Goal: Find contact information: Find contact information

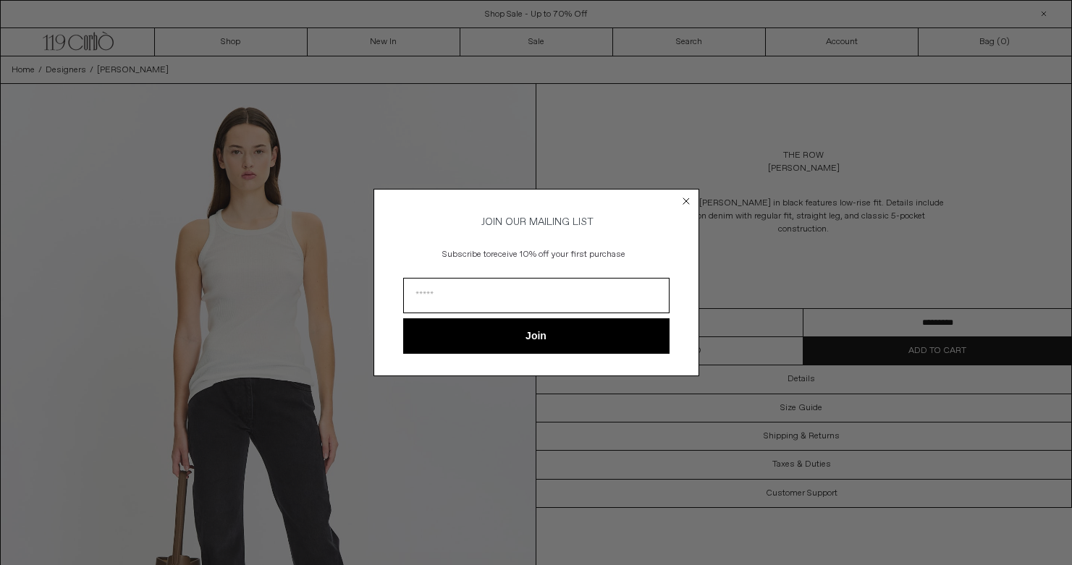
click at [686, 194] on icon "Close dialog" at bounding box center [686, 201] width 14 height 14
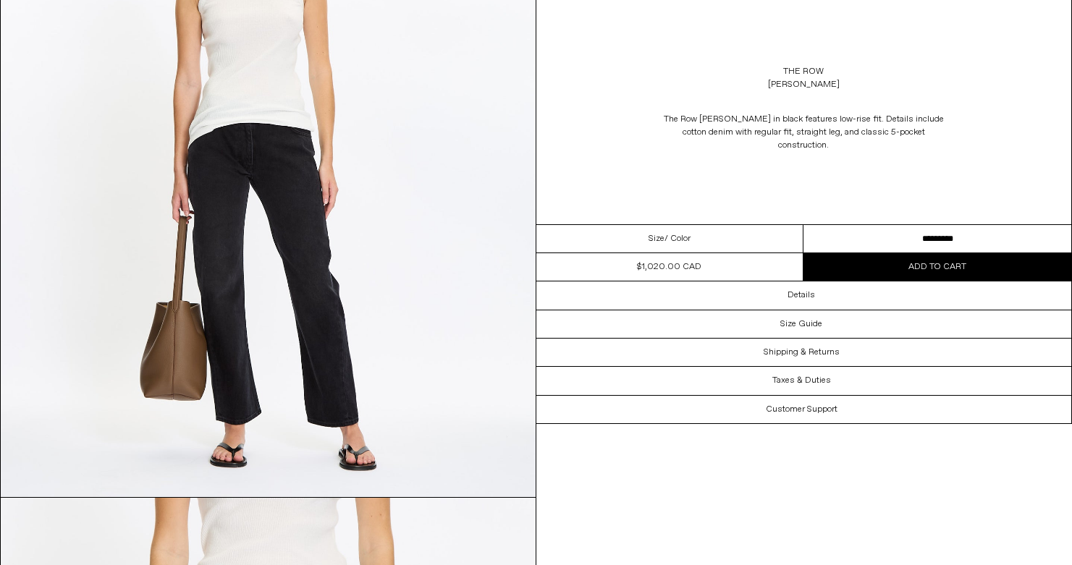
scroll to position [250, 0]
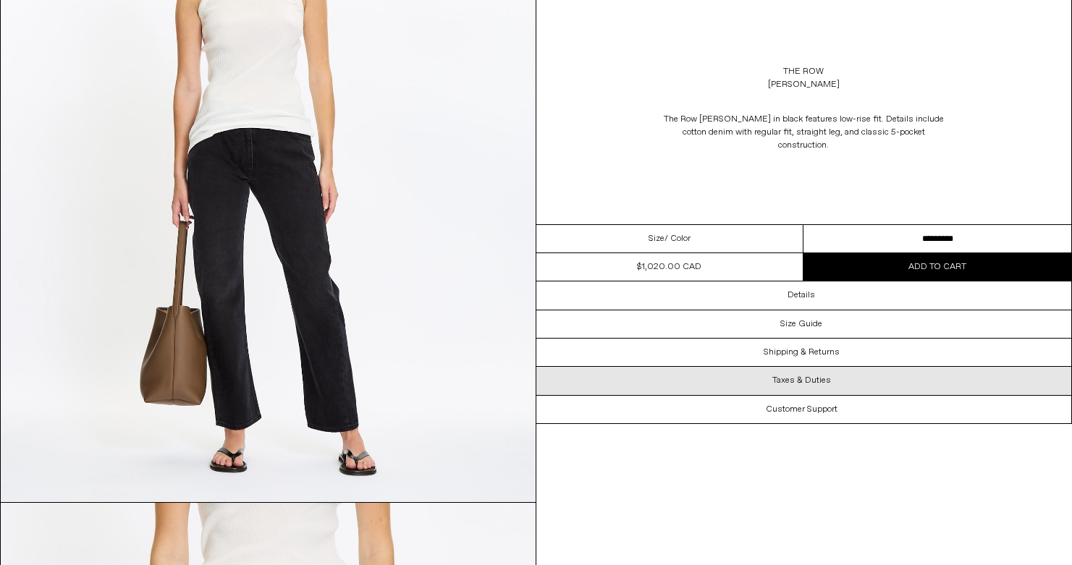
click at [809, 376] on h3 "Taxes & Duties" at bounding box center [801, 381] width 59 height 10
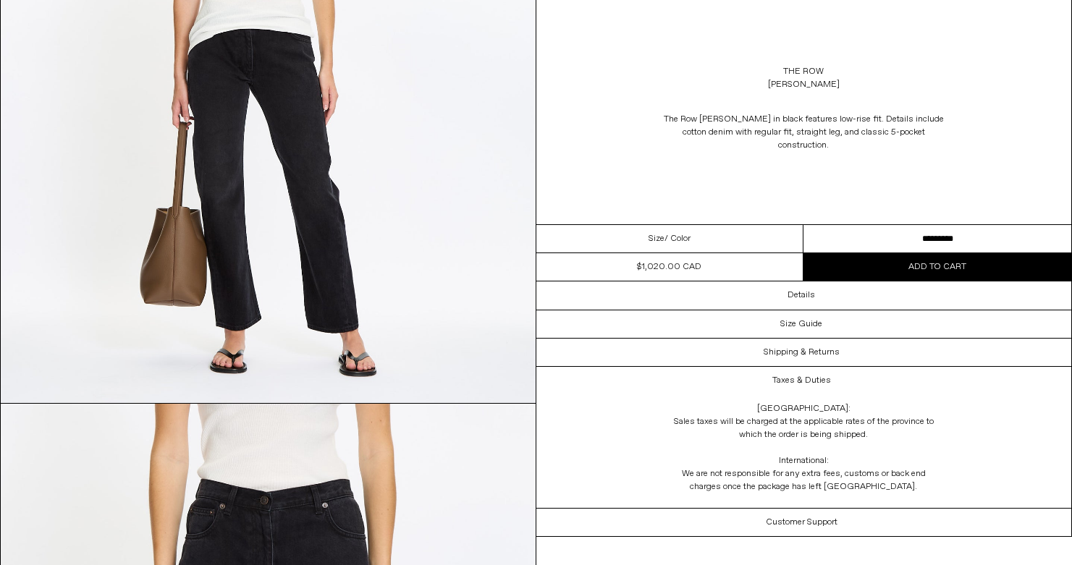
scroll to position [345, 0]
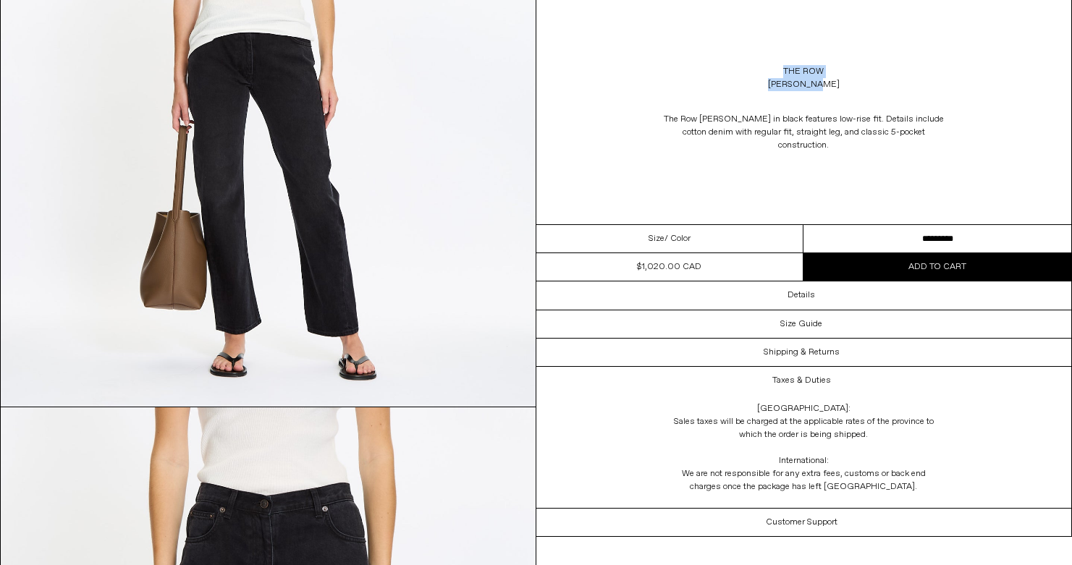
drag, startPoint x: 827, startPoint y: 85, endPoint x: 781, endPoint y: 72, distance: 47.9
click at [781, 72] on div "The Row Ryley Jean" at bounding box center [804, 78] width 536 height 41
copy div "The Row Ryley Jean"
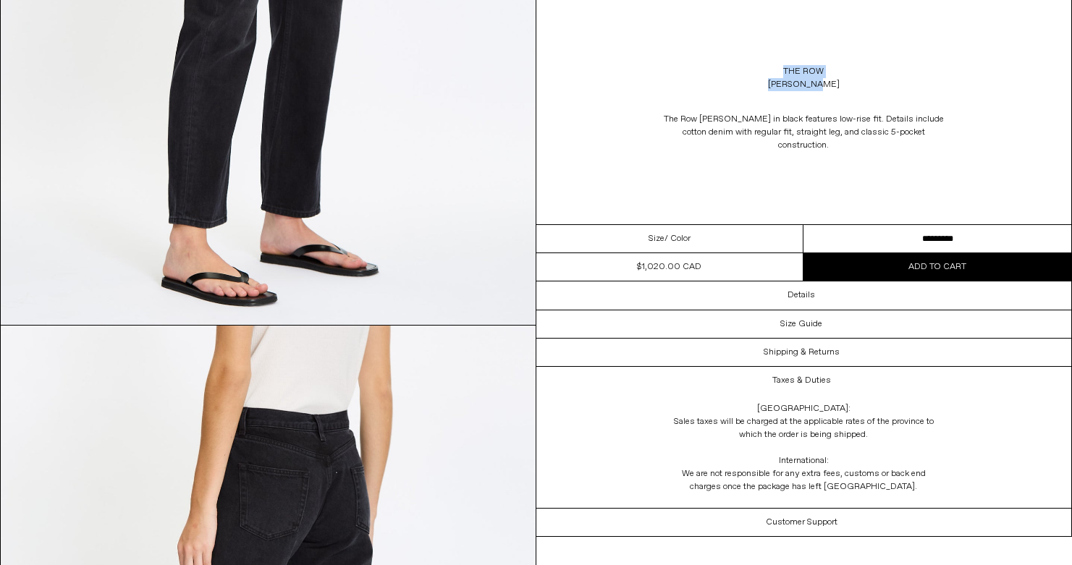
scroll to position [2122, 0]
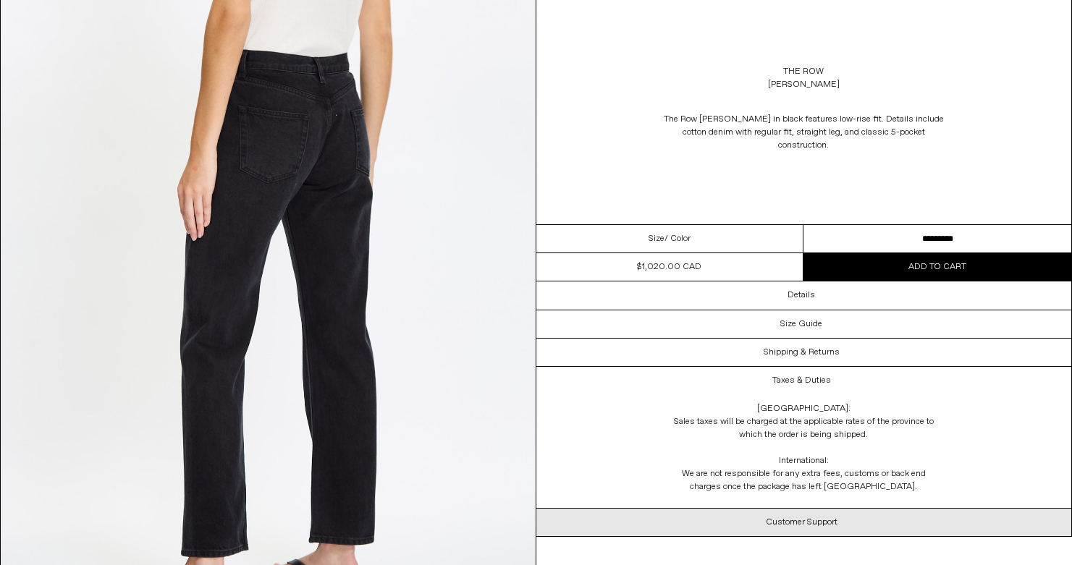
click at [826, 509] on div "Customer Support" at bounding box center [804, 523] width 536 height 28
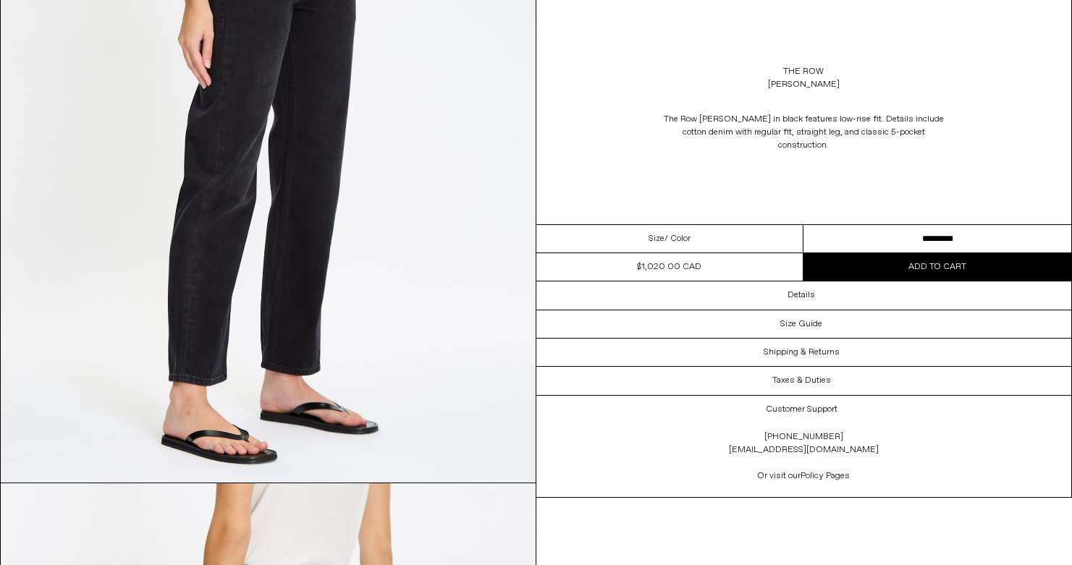
scroll to position [1576, 0]
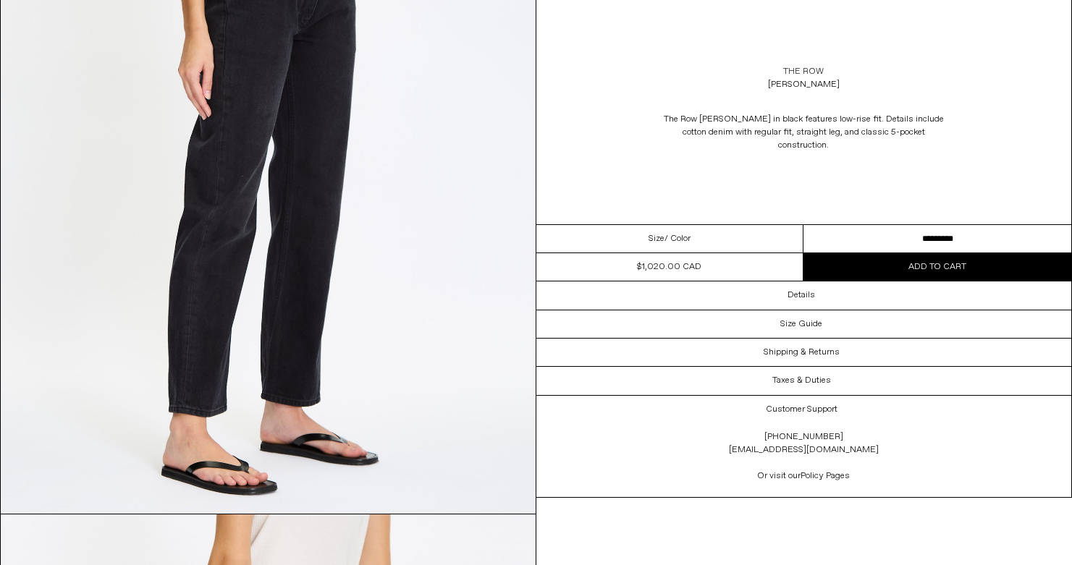
click at [794, 71] on link "The Row" at bounding box center [803, 71] width 41 height 13
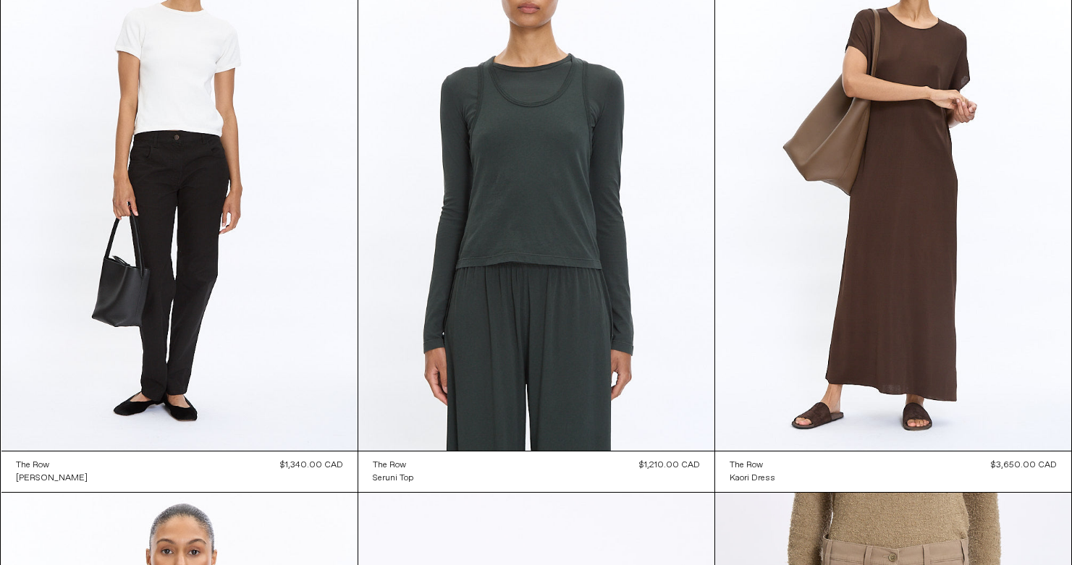
scroll to position [4200, 0]
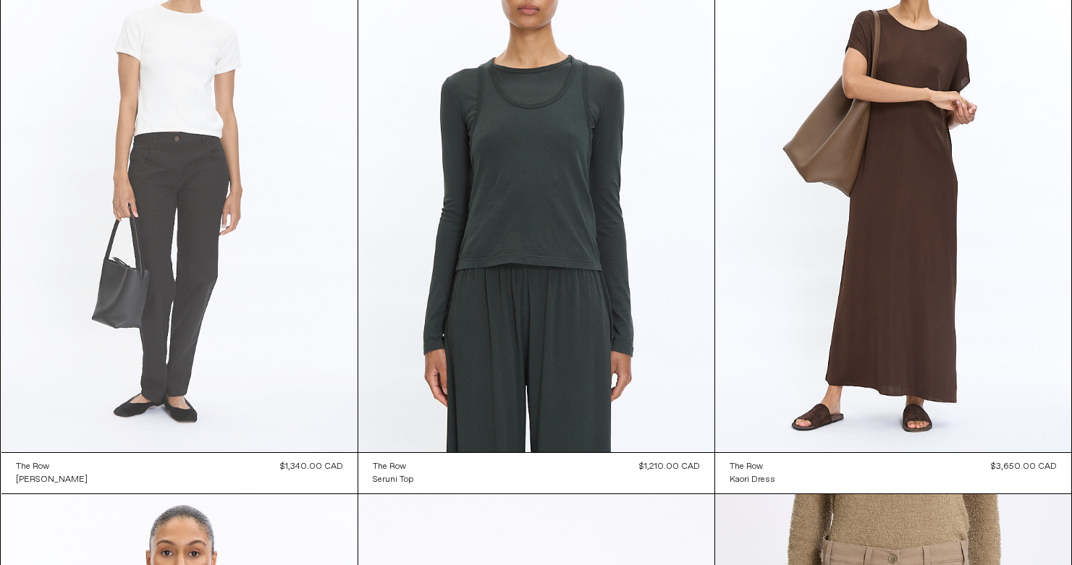
click at [175, 238] on at bounding box center [179, 185] width 356 height 534
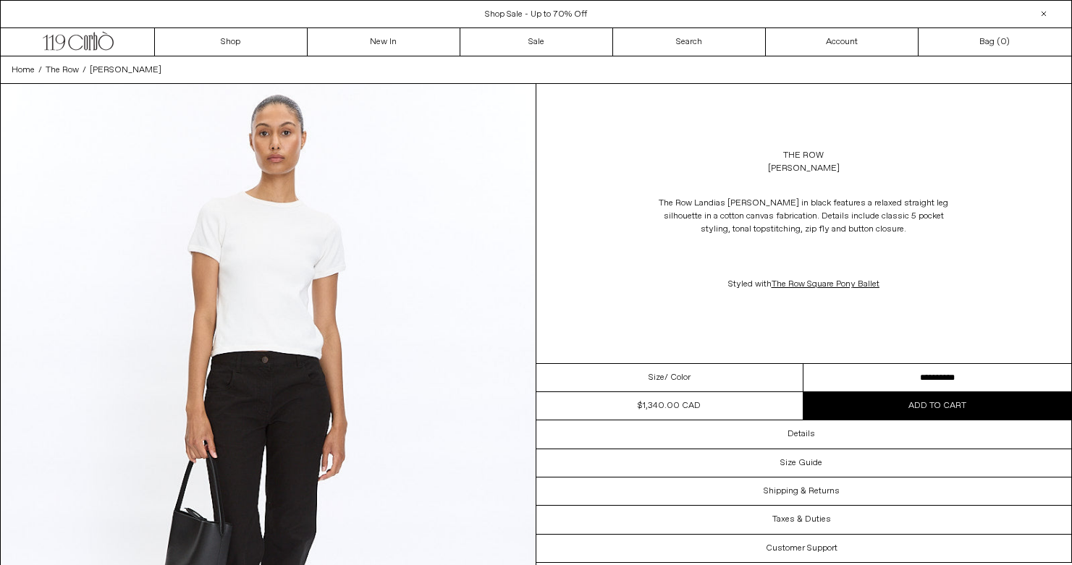
click at [906, 374] on select "**********" at bounding box center [937, 378] width 268 height 28
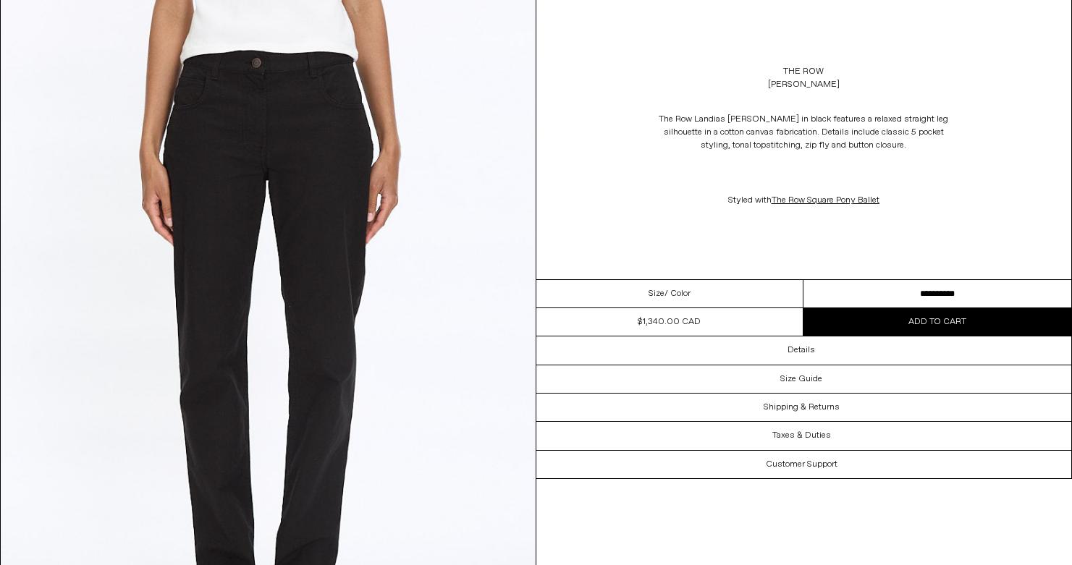
scroll to position [751, 0]
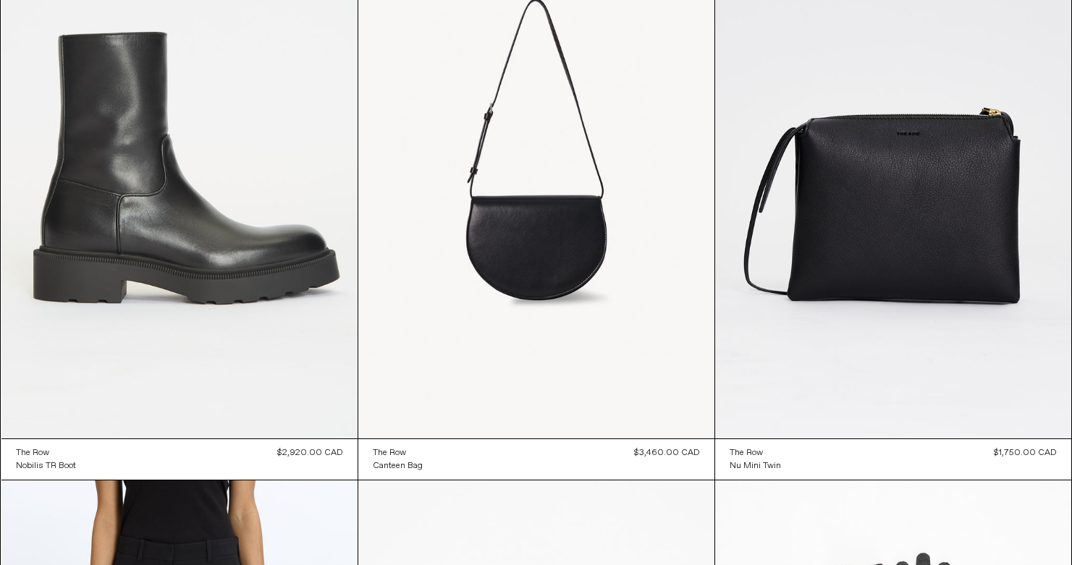
scroll to position [13478, 0]
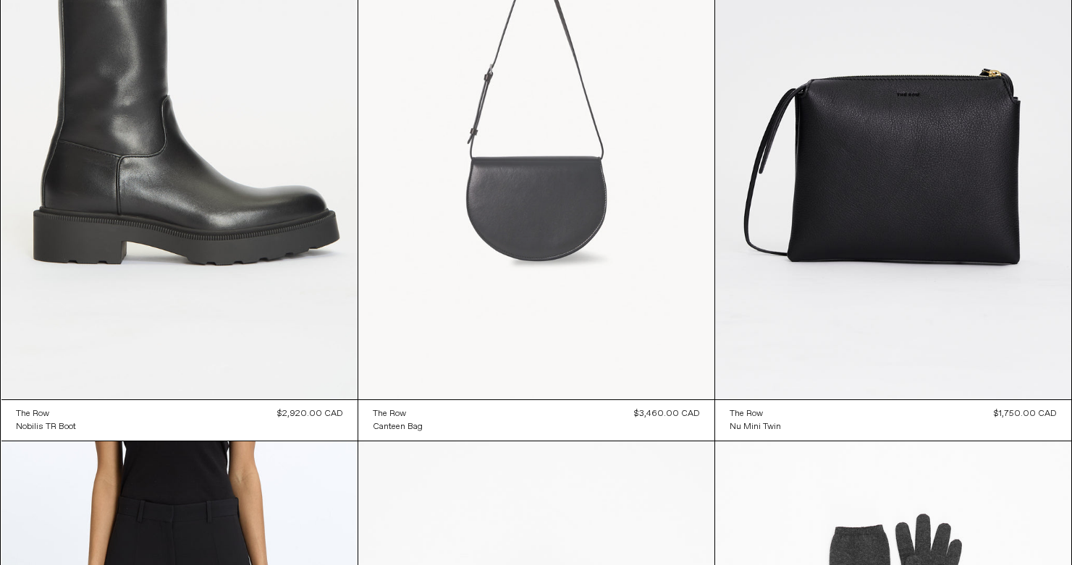
click at [528, 195] on at bounding box center [536, 132] width 356 height 534
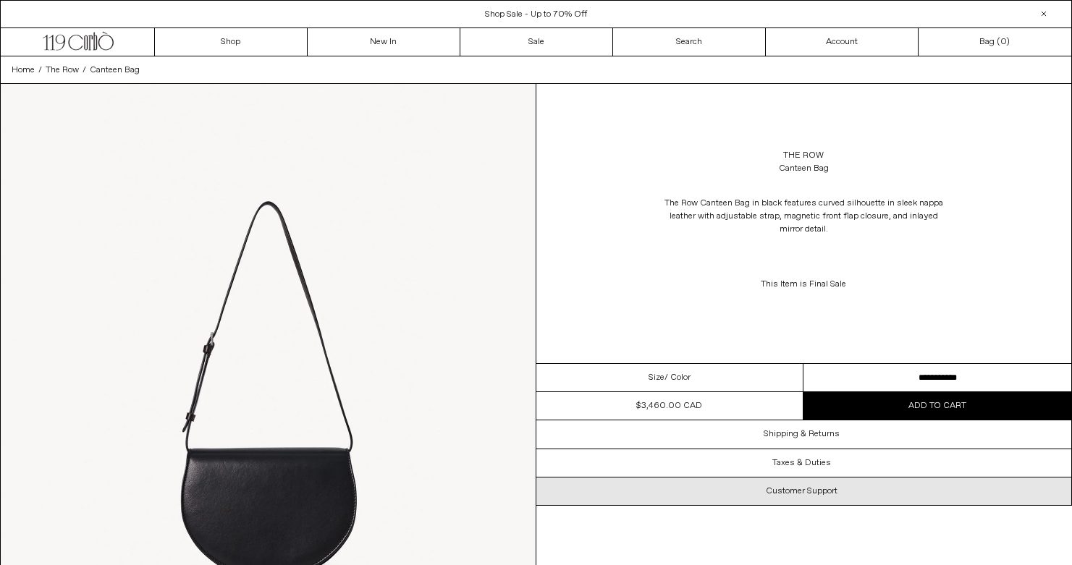
click at [808, 485] on div "Customer Support" at bounding box center [804, 492] width 536 height 28
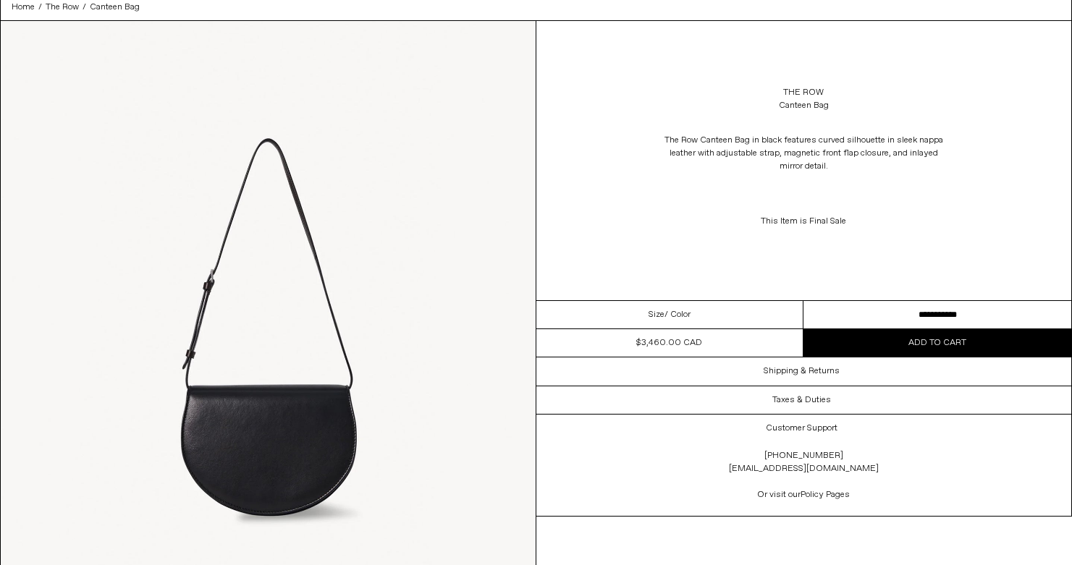
scroll to position [66, 0]
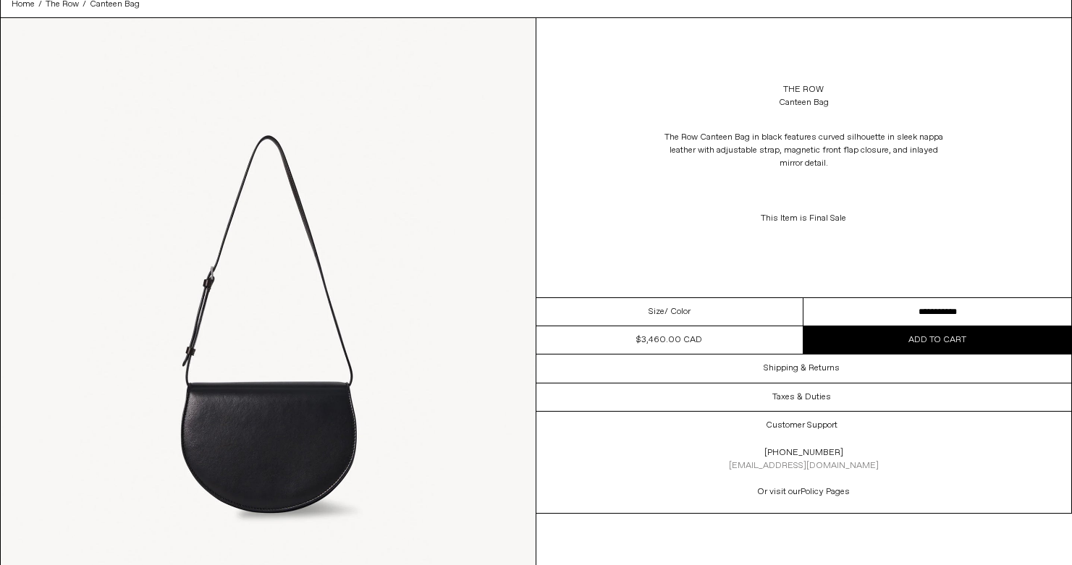
click at [811, 469] on link "[EMAIL_ADDRESS][DOMAIN_NAME]" at bounding box center [804, 466] width 150 height 12
drag, startPoint x: 851, startPoint y: 463, endPoint x: 763, endPoint y: 466, distance: 87.6
click at [763, 466] on div "[PHONE_NUMBER] [EMAIL_ADDRESS][DOMAIN_NAME] Or visit our Policy Pages" at bounding box center [804, 476] width 290 height 74
copy link "[EMAIL_ADDRESS][DOMAIN_NAME]"
